Goal: Find contact information: Find contact information

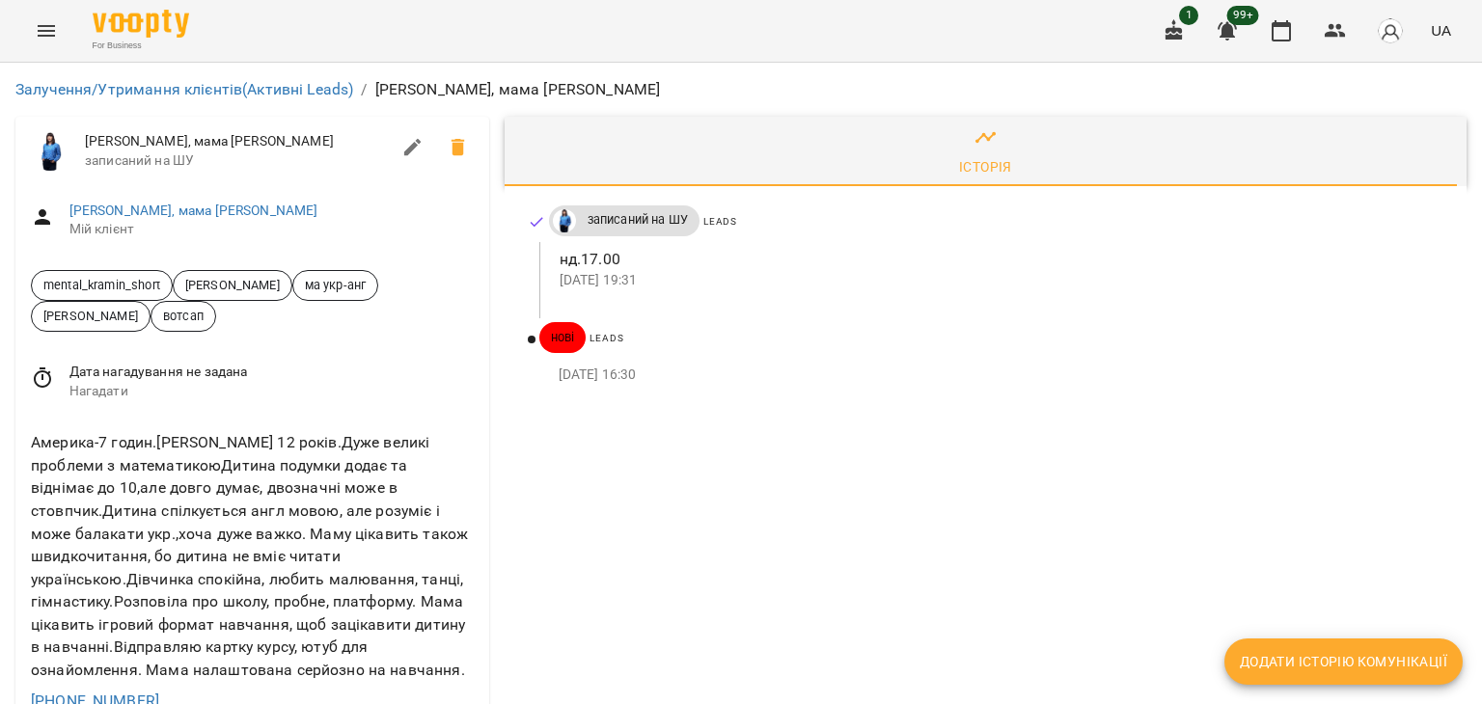
scroll to position [193, 0]
drag, startPoint x: 166, startPoint y: 511, endPoint x: 0, endPoint y: 503, distance: 166.2
copy link "+15868715070"
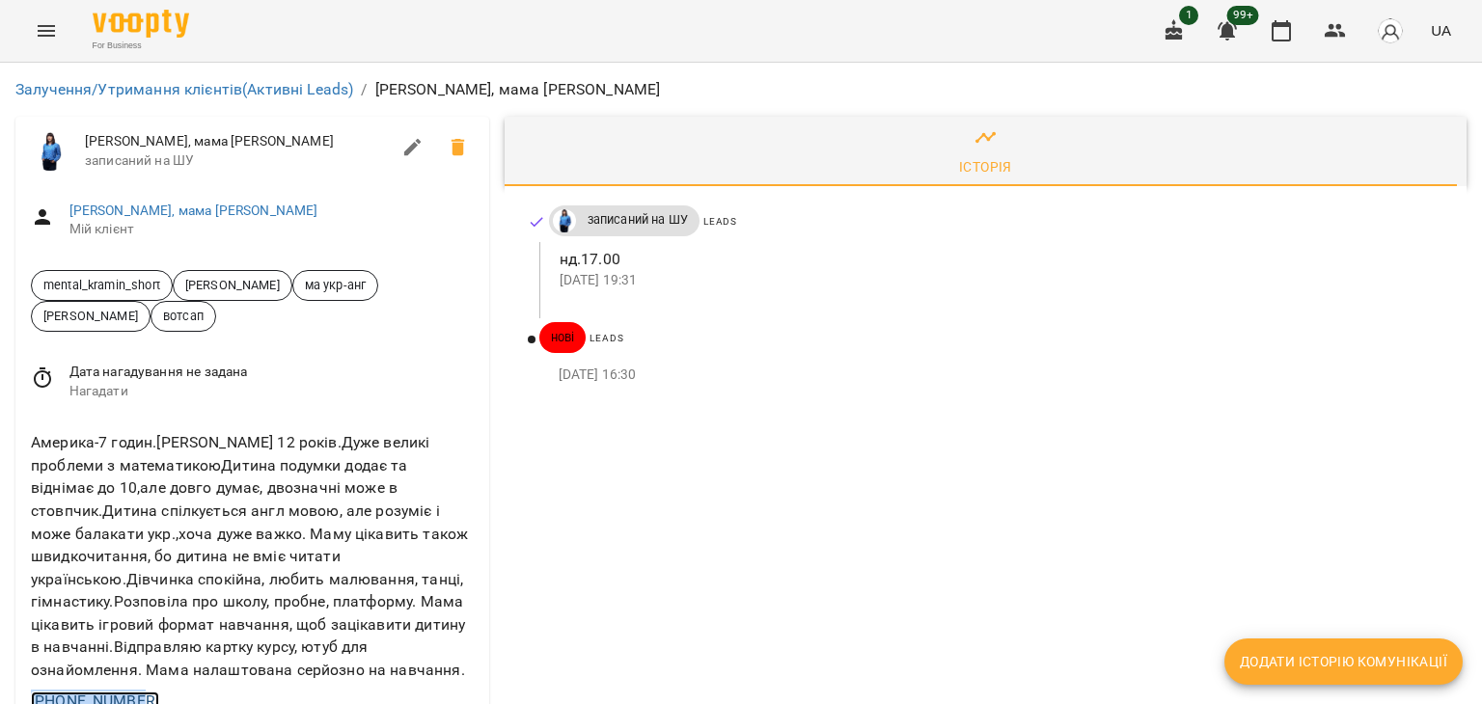
scroll to position [0, 0]
